Goal: Find specific page/section: Find specific page/section

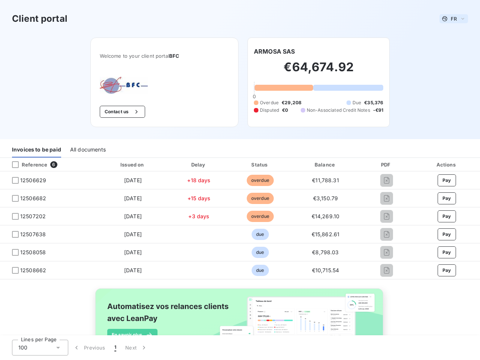
click at [451, 19] on span "FR" at bounding box center [454, 19] width 6 height 6
click at [118, 112] on button "Contact us" at bounding box center [122, 112] width 45 height 12
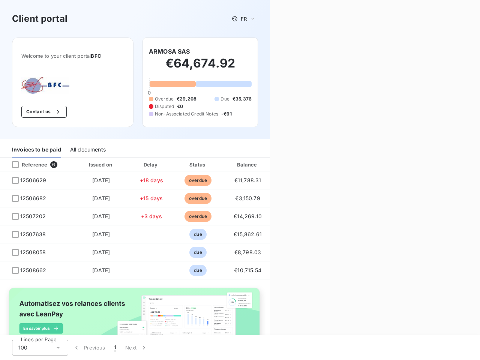
click at [36, 150] on div "Invoices to be paid" at bounding box center [36, 150] width 49 height 16
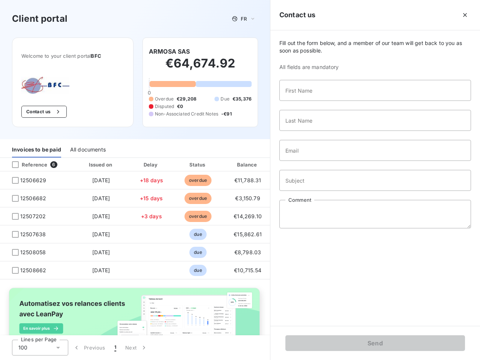
click at [87, 150] on div "All documents" at bounding box center [88, 150] width 36 height 16
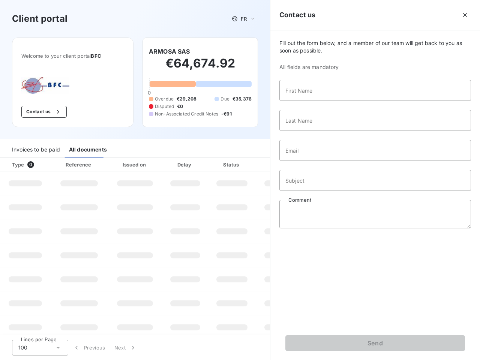
click at [48, 165] on div at bounding box center [46, 165] width 8 height 8
